Goal: Use online tool/utility: Utilize a website feature to perform a specific function

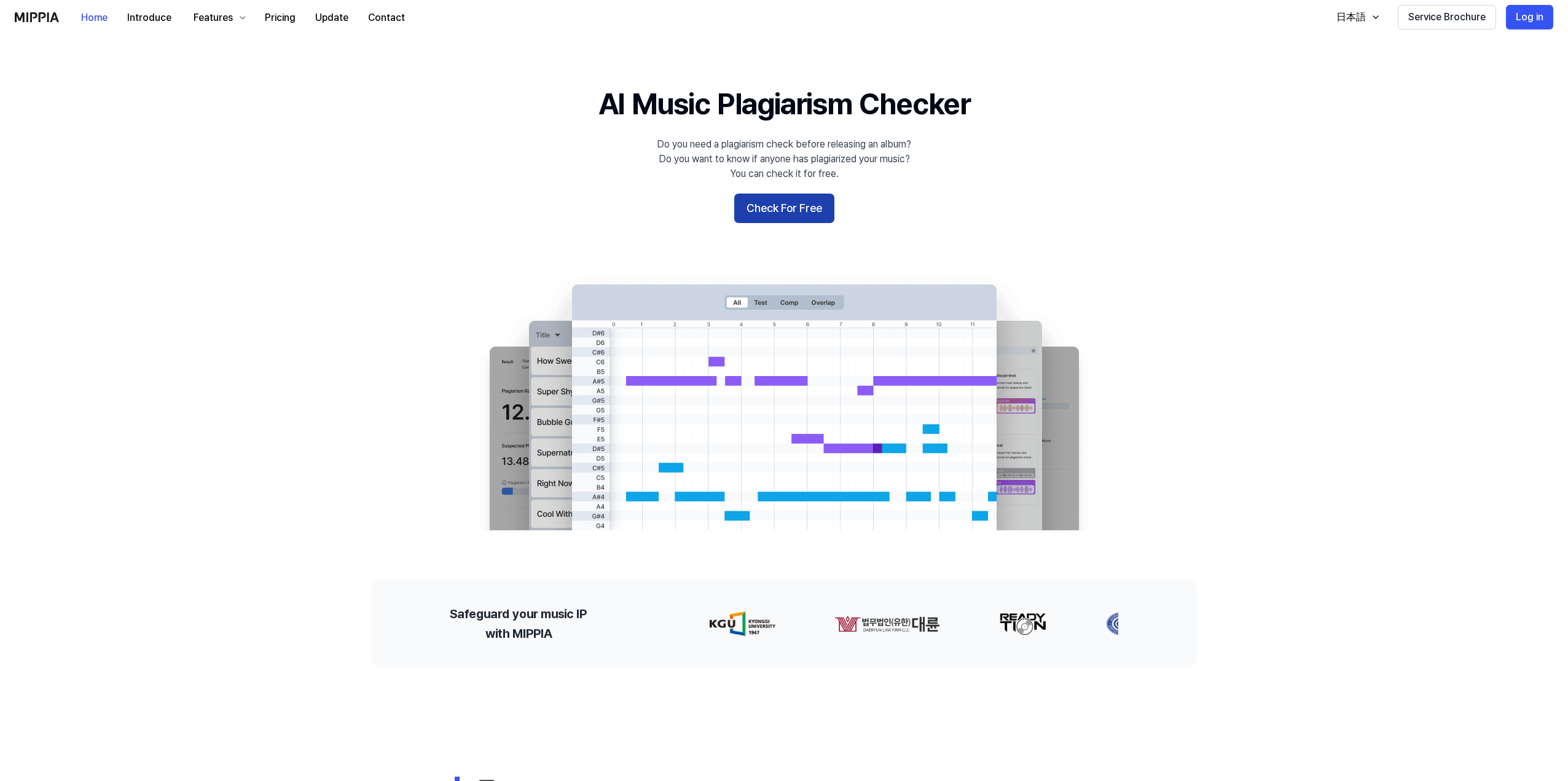
click at [805, 205] on button "Check For Free" at bounding box center [784, 208] width 100 height 29
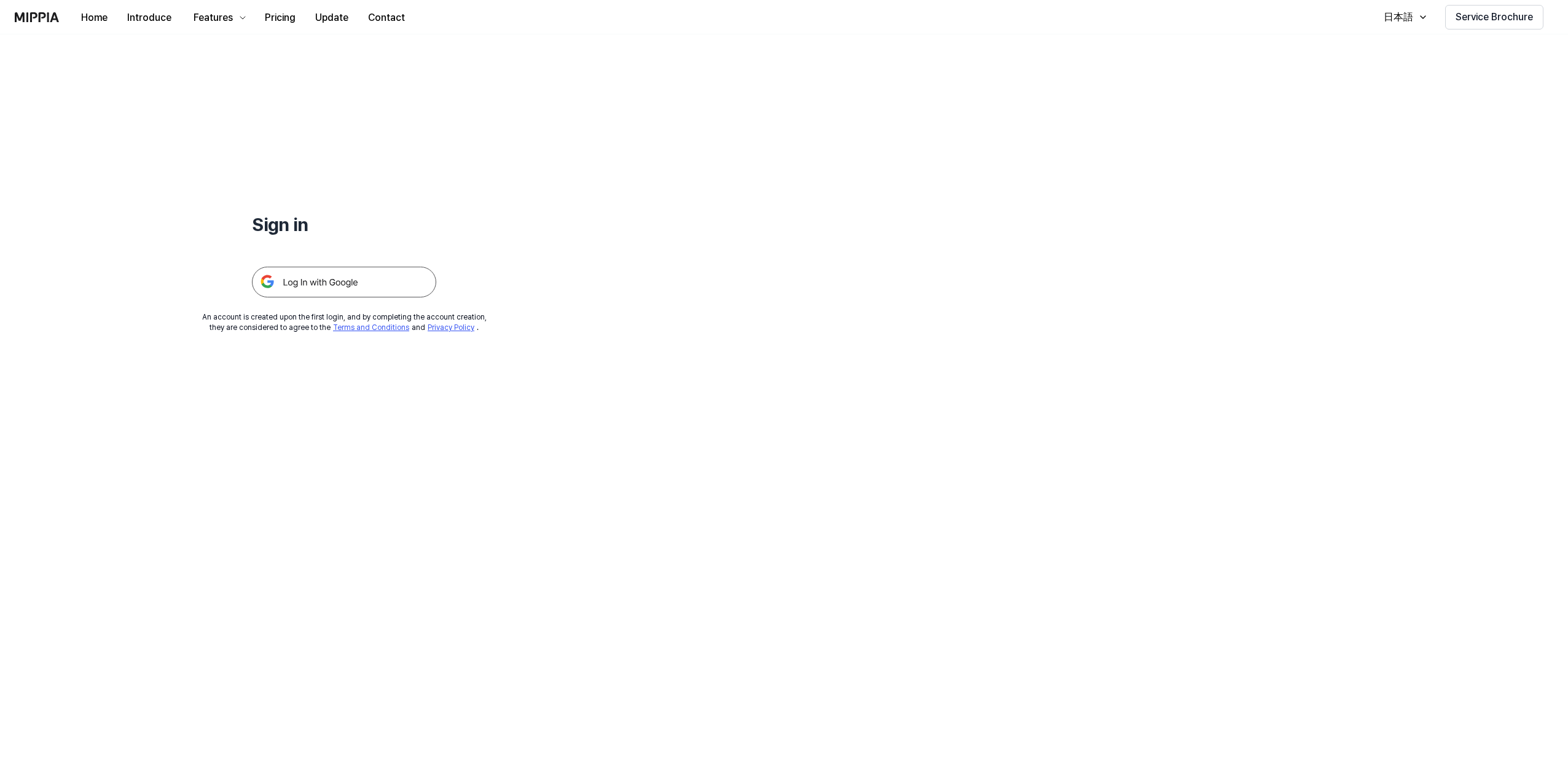
click at [386, 276] on img at bounding box center [344, 282] width 184 height 31
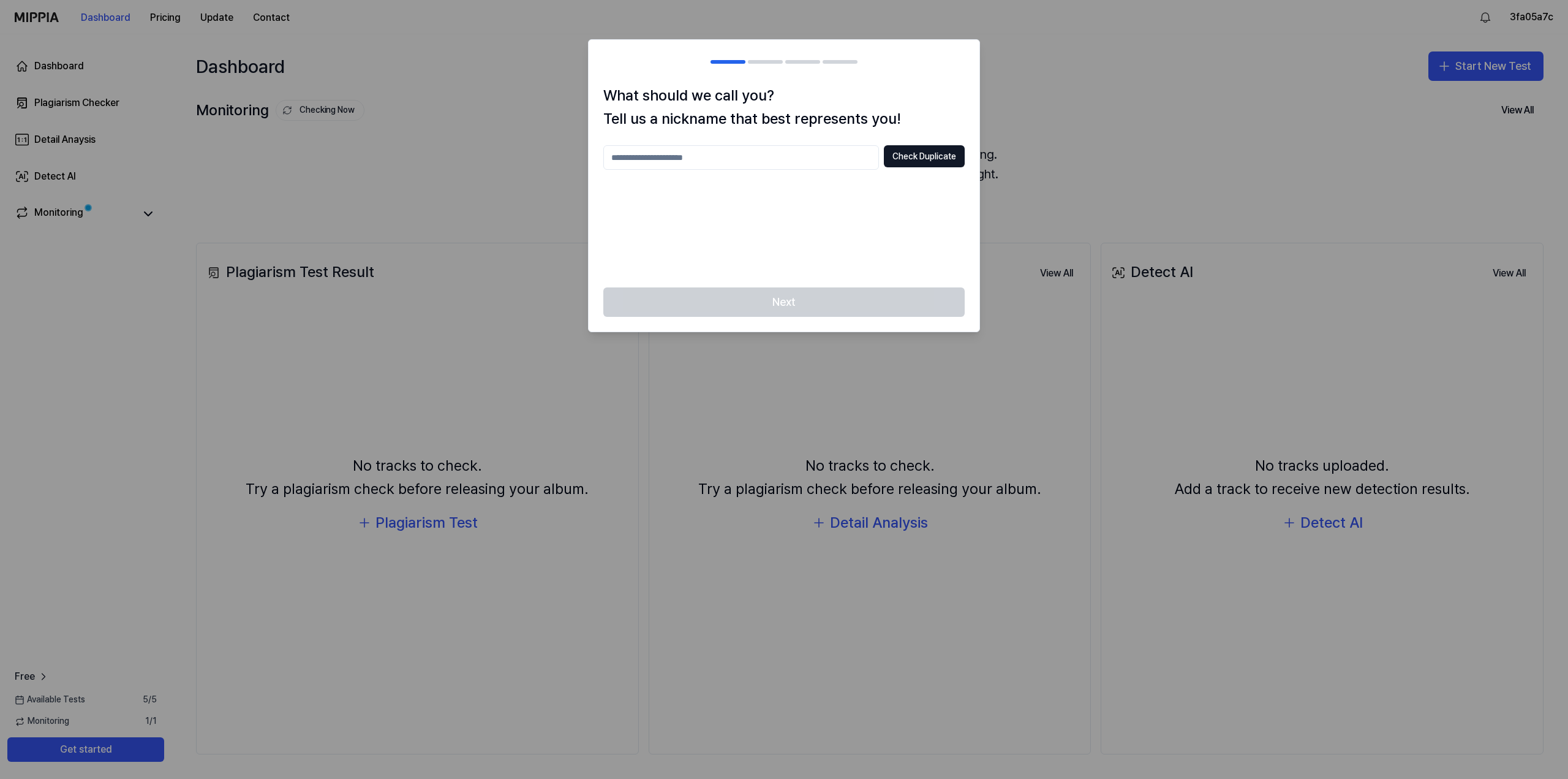
click at [789, 99] on h1 "What should we call you? Tell us a nickname that best represents you!" at bounding box center [784, 108] width 361 height 47
click at [758, 164] on input "text" at bounding box center [741, 158] width 275 height 24
type input "***"
click at [942, 162] on button "Check Duplicate" at bounding box center [924, 156] width 81 height 22
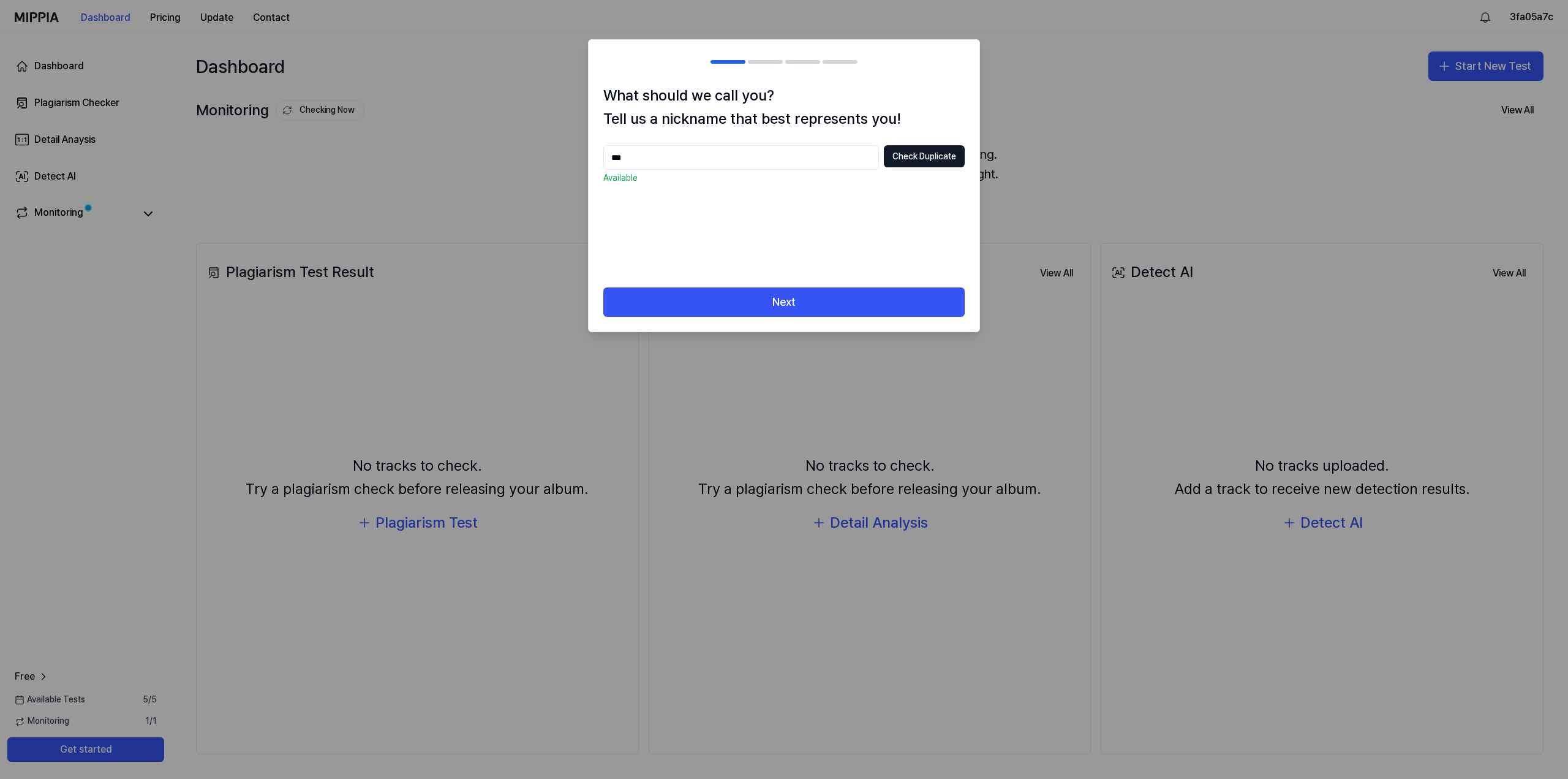
click at [841, 323] on div "Next" at bounding box center [784, 310] width 391 height 44
click at [841, 315] on button "Next" at bounding box center [784, 302] width 361 height 29
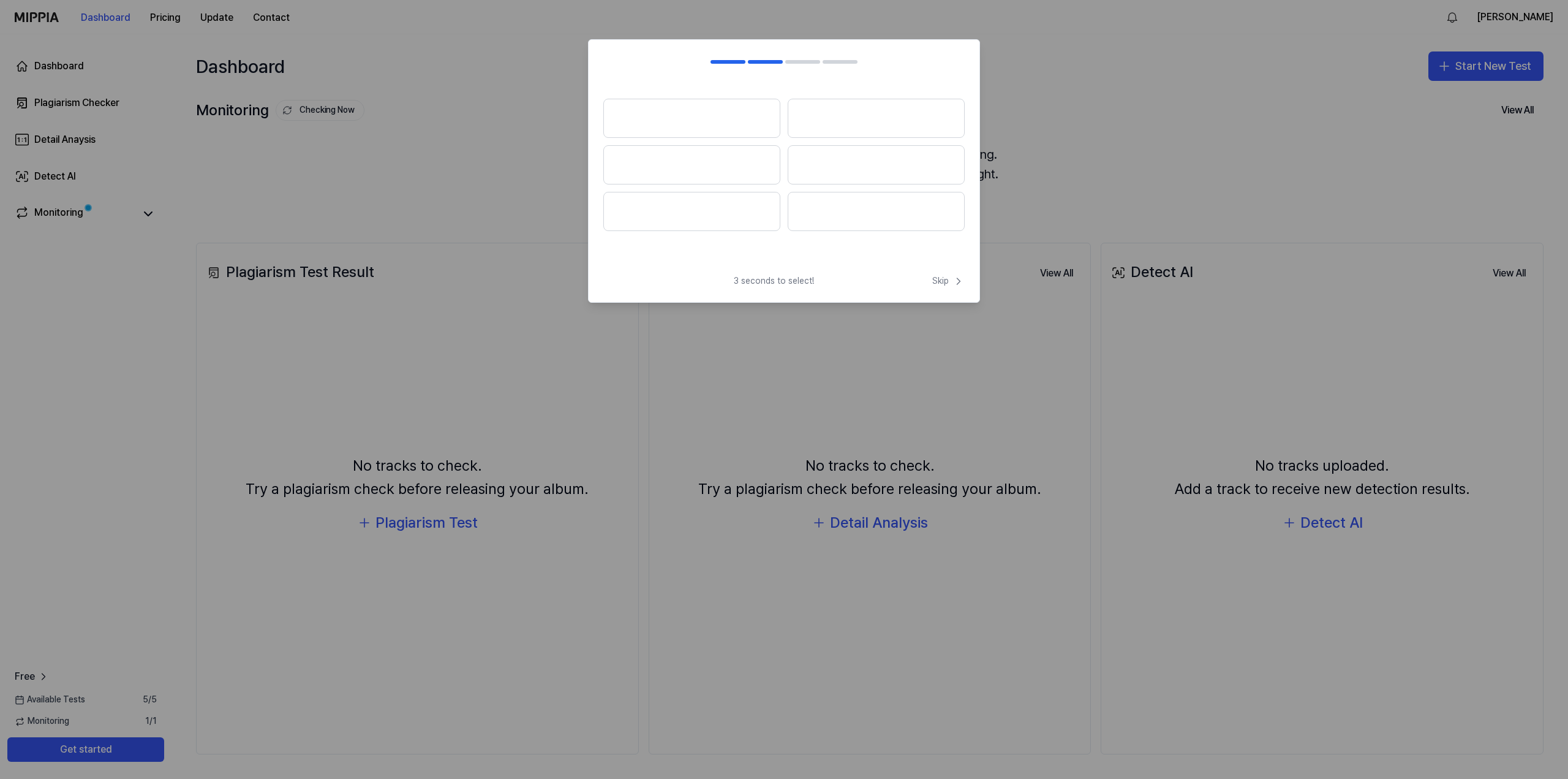
click at [667, 83] on h2 at bounding box center [784, 62] width 391 height 44
drag, startPoint x: 903, startPoint y: 266, endPoint x: 761, endPoint y: 96, distance: 221.5
click at [761, 96] on div "3 seconds to select! Skip Skip" at bounding box center [784, 171] width 392 height 263
click at [924, 275] on div "3 seconds to select! Skip" at bounding box center [784, 288] width 391 height 27
click at [939, 281] on span "Skip" at bounding box center [948, 282] width 32 height 12
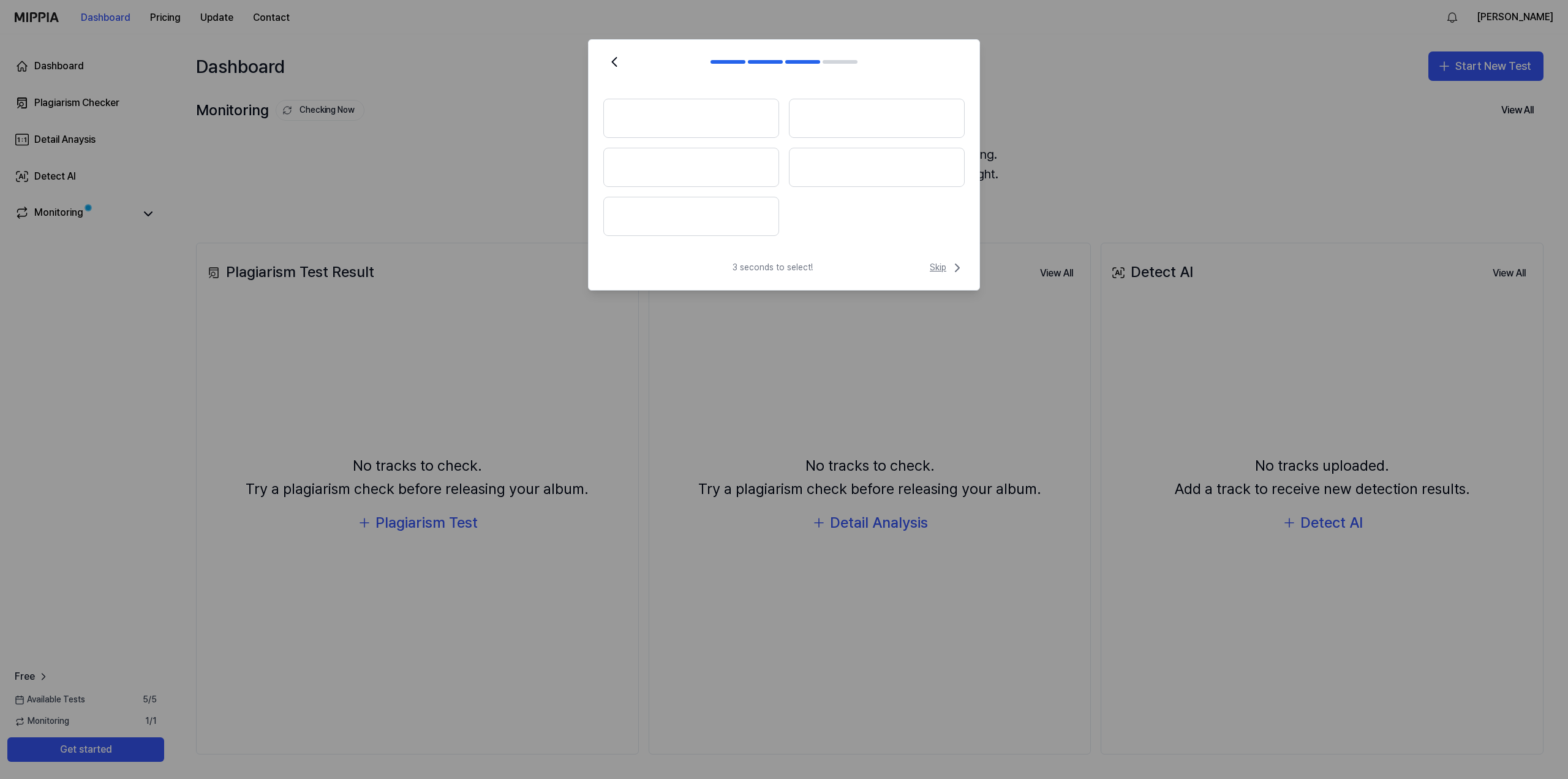
click at [949, 268] on span "Skip" at bounding box center [948, 267] width 35 height 15
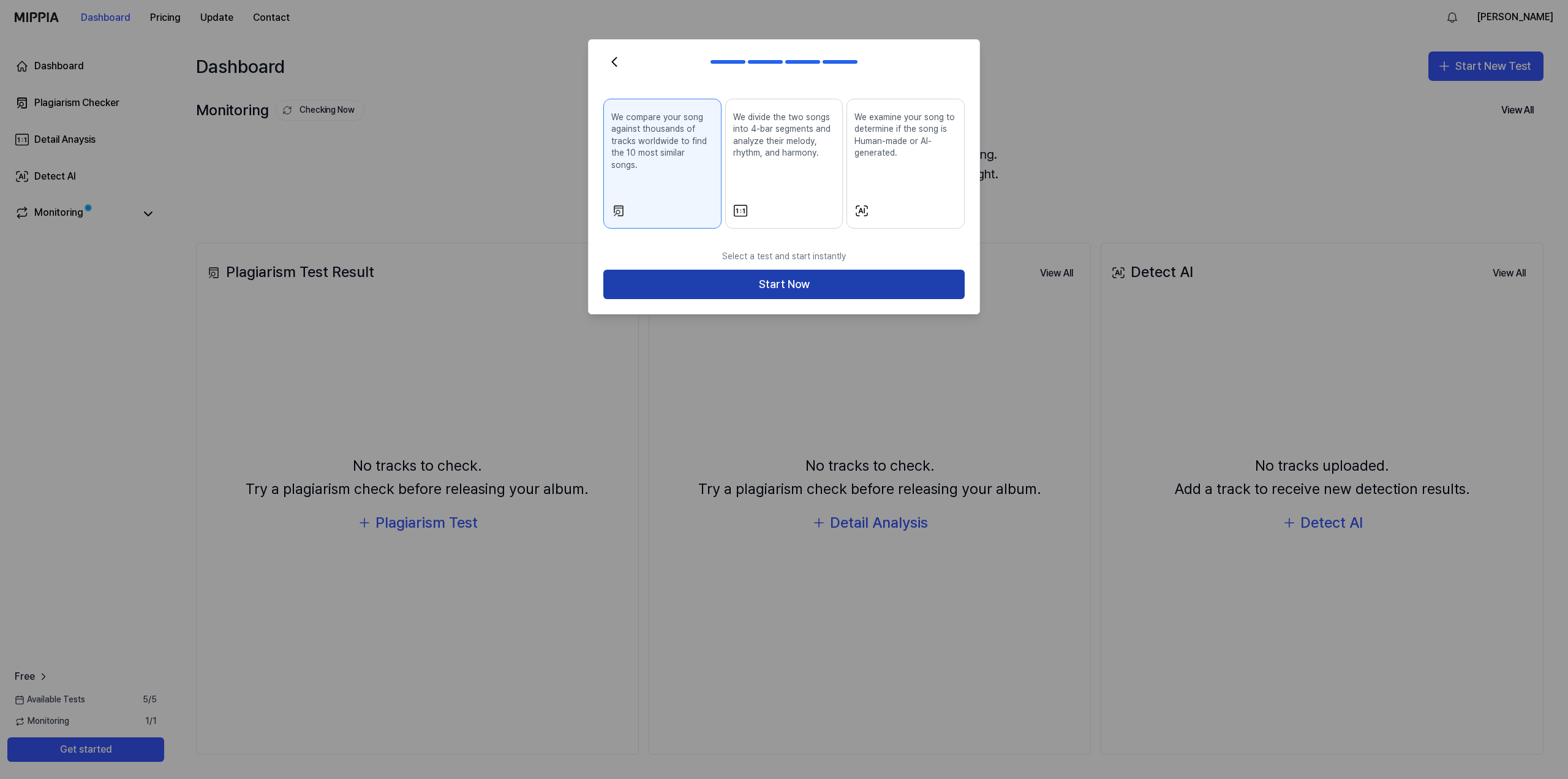
click at [849, 275] on button "Start Now" at bounding box center [784, 284] width 361 height 29
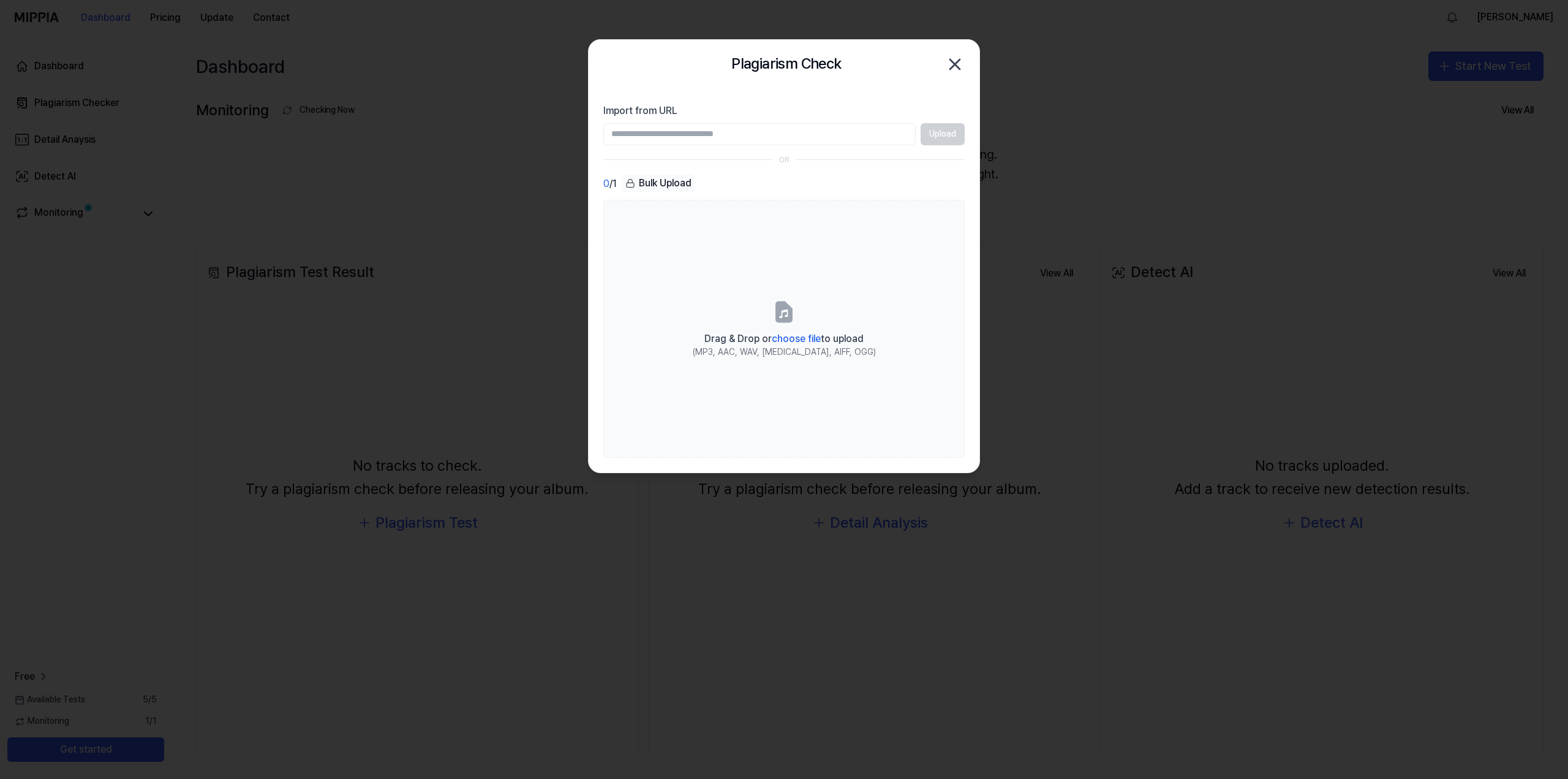
click at [880, 138] on input "Import from URL" at bounding box center [760, 134] width 312 height 22
click at [942, 139] on div "Upload" at bounding box center [784, 134] width 361 height 22
click at [855, 138] on input "Import from URL" at bounding box center [760, 134] width 312 height 22
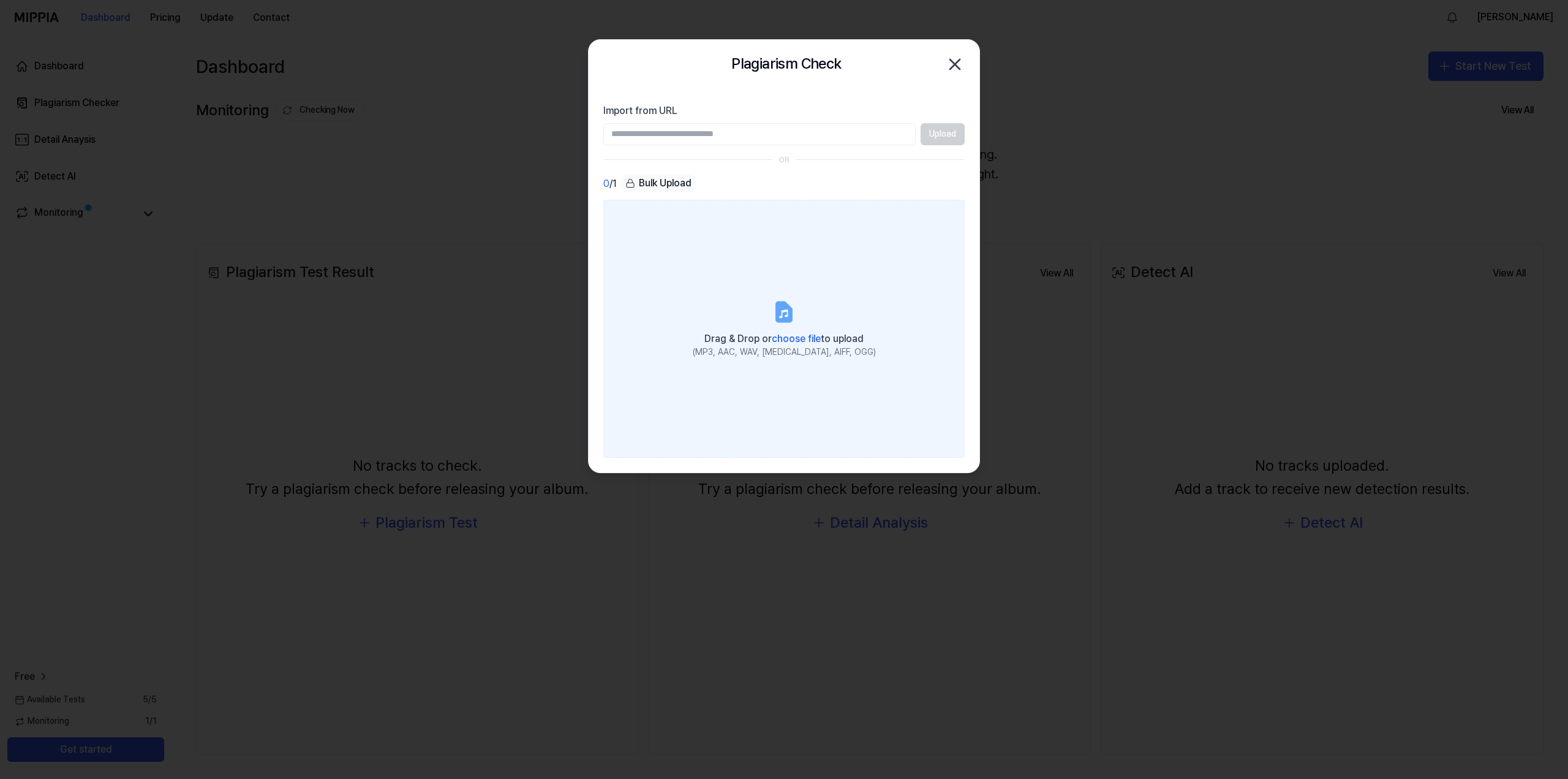
click at [924, 306] on label "Drag & Drop or choose file to upload (MP3, AAC, WAV, FLAC, AIFF, OGG)" at bounding box center [784, 328] width 361 height 257
click at [0, 0] on input "Drag & Drop or choose file to upload (MP3, AAC, WAV, FLAC, AIFF, OGG)" at bounding box center [0, 0] width 0 height 0
